Goal: Find specific page/section: Find specific page/section

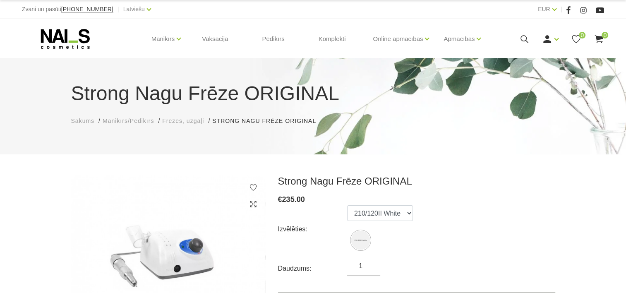
click at [147, 123] on span "Manikīrs/Pedikīrs" at bounding box center [128, 121] width 51 height 7
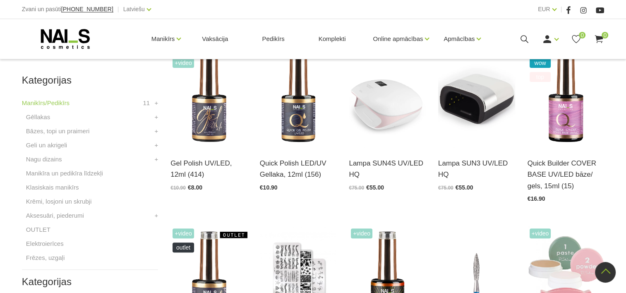
scroll to position [207, 0]
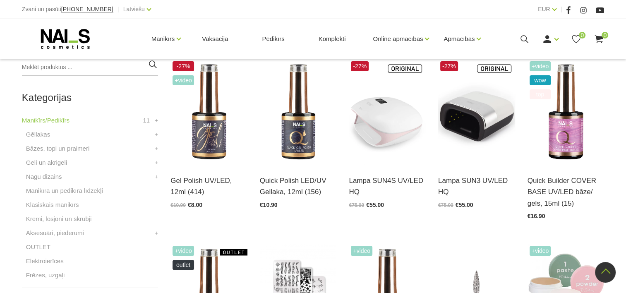
drag, startPoint x: 100, startPoint y: 184, endPoint x: 145, endPoint y: 163, distance: 49.5
click at [142, 167] on ul "Gēllakas GEL X Gēllaka GEL POLISH gēllaka Quick Gēllakas + Bāzes, topi un praim…" at bounding box center [90, 205] width 136 height 151
click at [56, 275] on link "Frēzes, uzgaļi" at bounding box center [45, 275] width 38 height 10
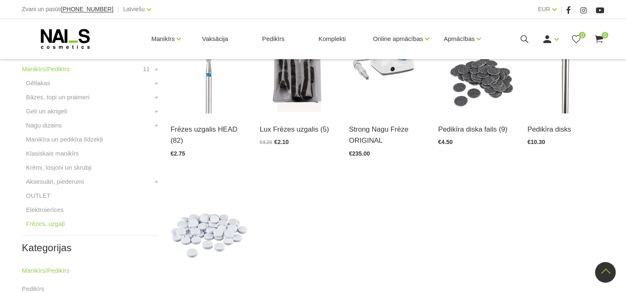
scroll to position [248, 0]
